Goal: Navigation & Orientation: Find specific page/section

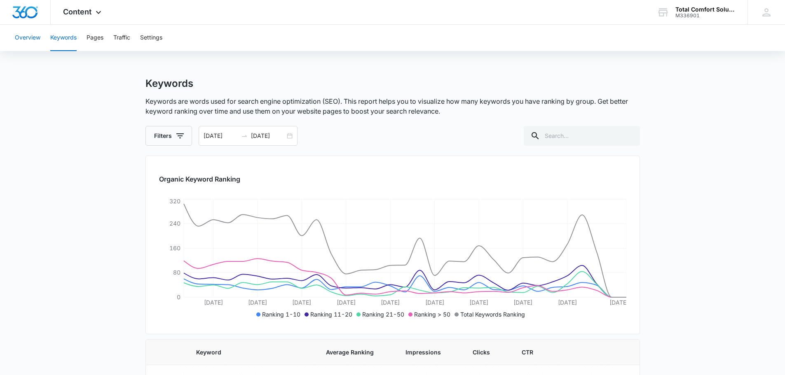
click at [21, 41] on button "Overview" at bounding box center [28, 38] width 26 height 26
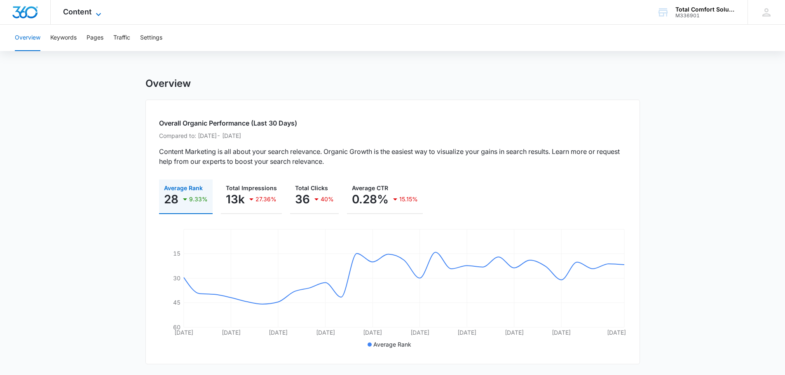
click at [98, 9] on icon at bounding box center [98, 14] width 10 height 10
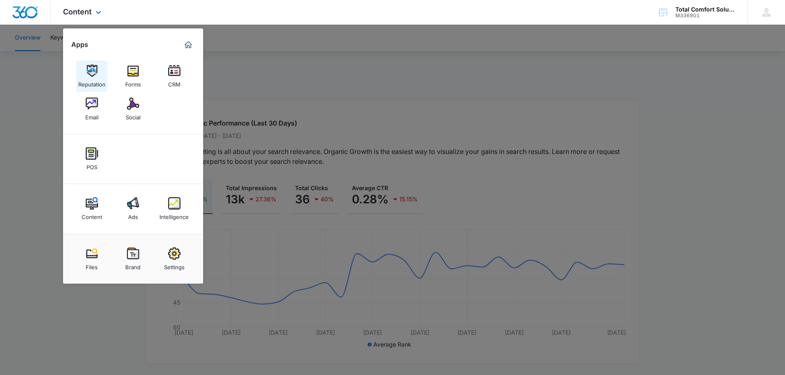
click at [97, 70] on img at bounding box center [92, 71] width 12 height 12
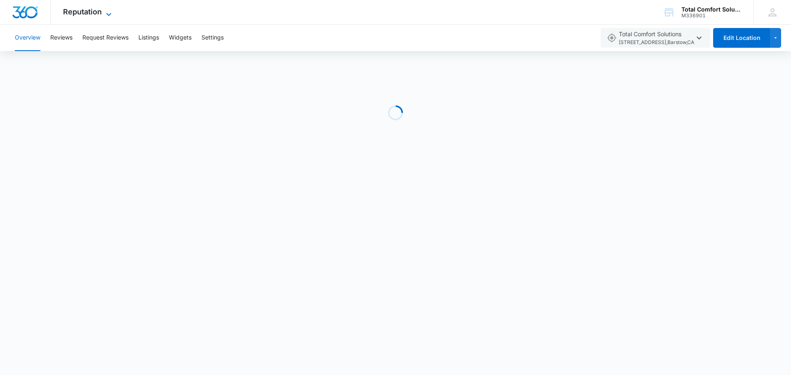
click at [104, 15] on icon at bounding box center [109, 14] width 10 height 10
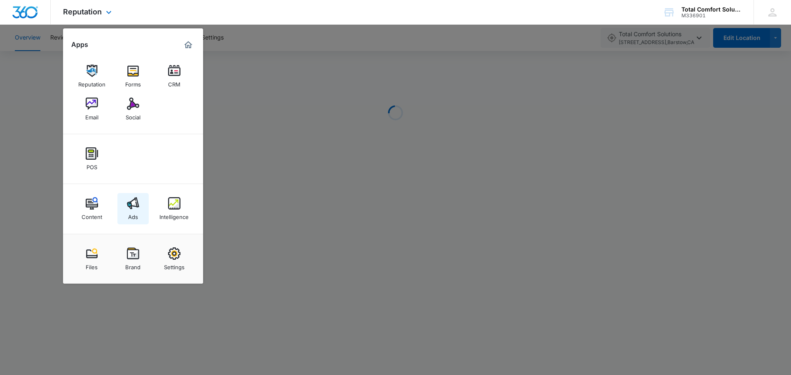
click at [137, 201] on img at bounding box center [133, 203] width 12 height 12
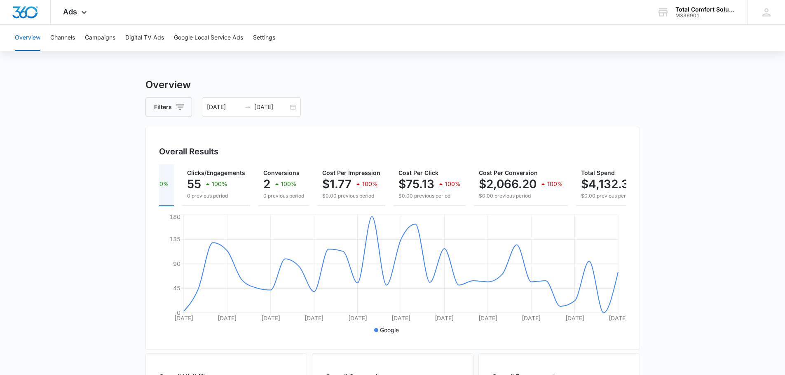
scroll to position [0, 89]
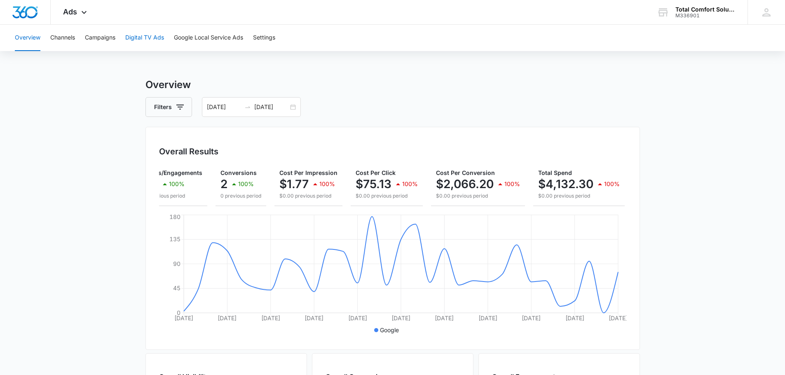
click at [142, 37] on button "Digital TV Ads" at bounding box center [144, 38] width 39 height 26
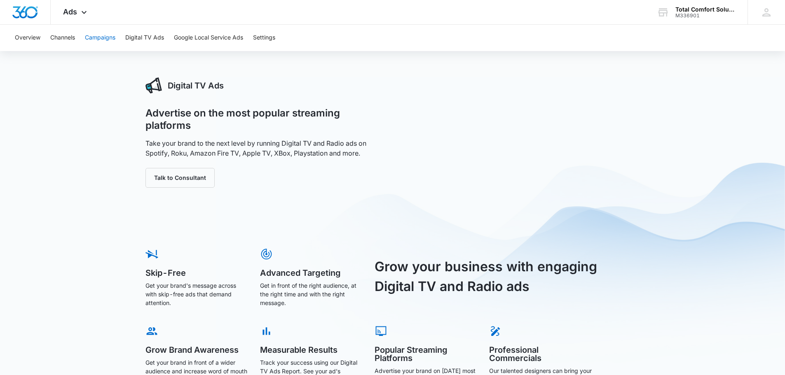
click at [98, 40] on button "Campaigns" at bounding box center [100, 38] width 30 height 26
